Goal: Information Seeking & Learning: Learn about a topic

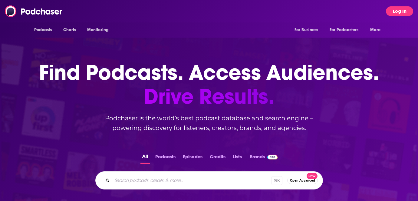
click at [398, 9] on button "Log In" at bounding box center [399, 11] width 27 height 10
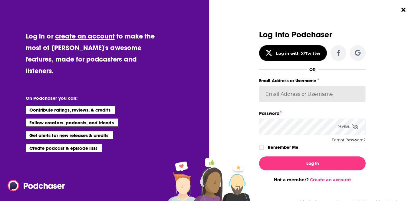
click at [294, 99] on input "Email Address or Username" at bounding box center [312, 94] width 107 height 16
type input "[EMAIL_ADDRESS][DOMAIN_NAME]"
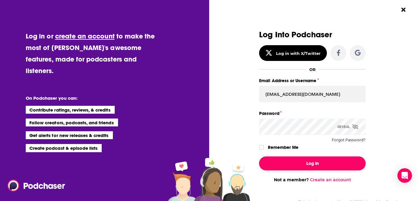
click at [299, 161] on button "Log In" at bounding box center [312, 163] width 107 height 14
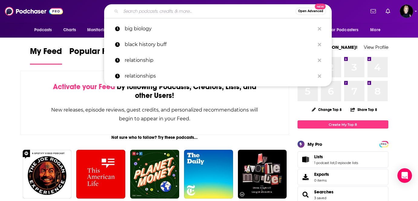
click at [156, 13] on input "Search podcasts, credits, & more..." at bounding box center [208, 11] width 175 height 10
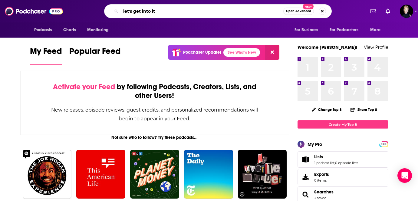
type input "let's get into it"
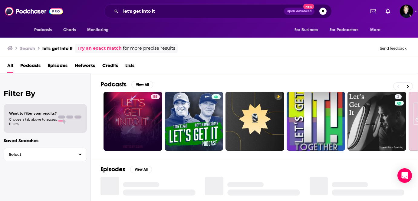
click at [139, 112] on link "55" at bounding box center [133, 121] width 59 height 59
